Goal: Information Seeking & Learning: Learn about a topic

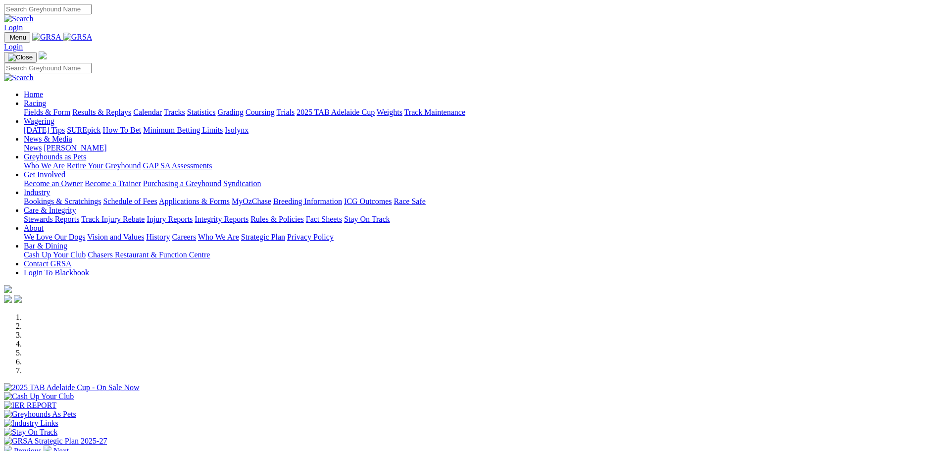
click at [72, 135] on link "News & Media" at bounding box center [48, 139] width 49 height 8
click at [106, 144] on link "[PERSON_NAME]" at bounding box center [75, 148] width 63 height 8
